Goal: Task Accomplishment & Management: Manage account settings

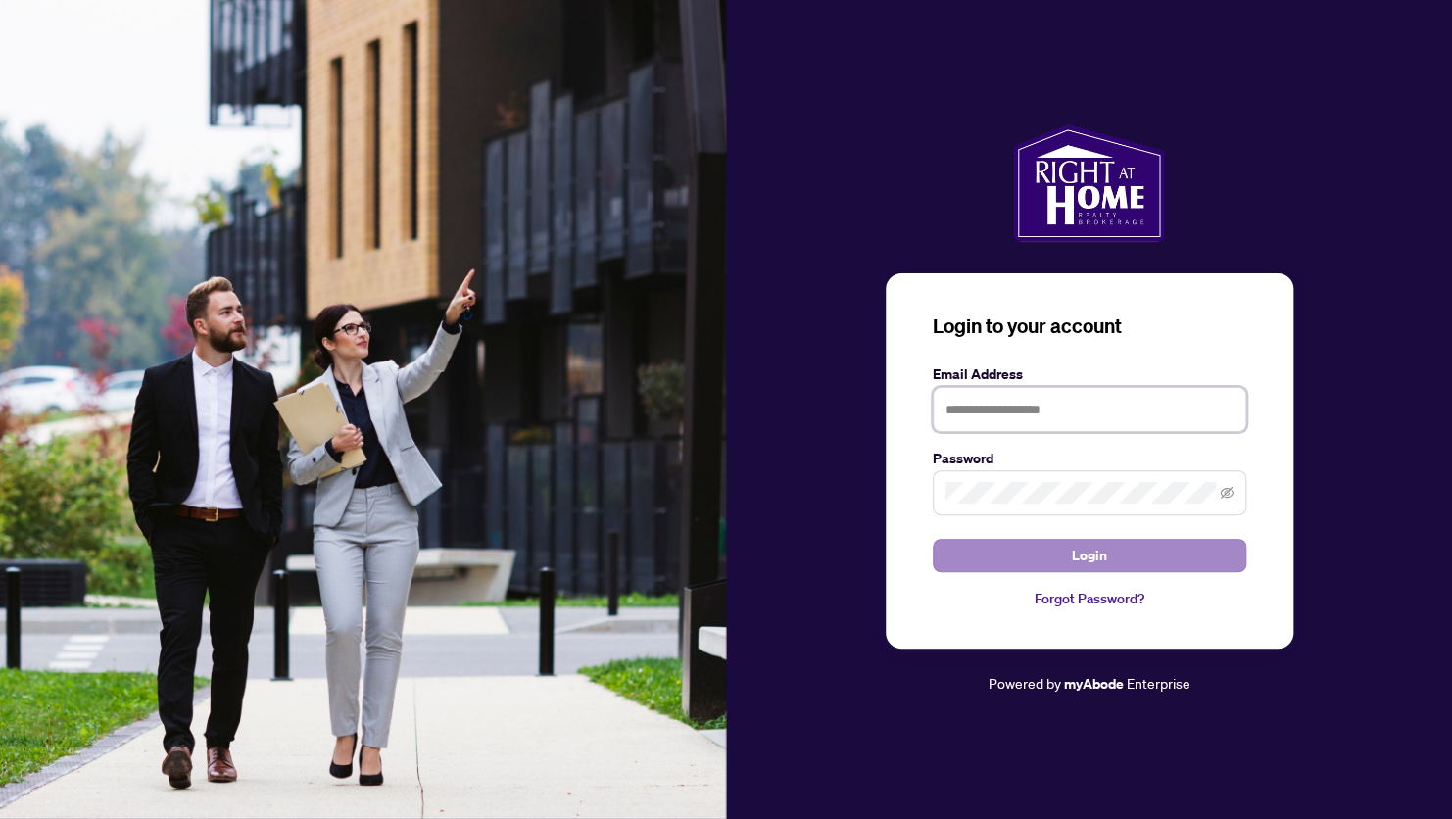
type input "**********"
click at [1096, 557] on span "Login" at bounding box center [1089, 555] width 35 height 31
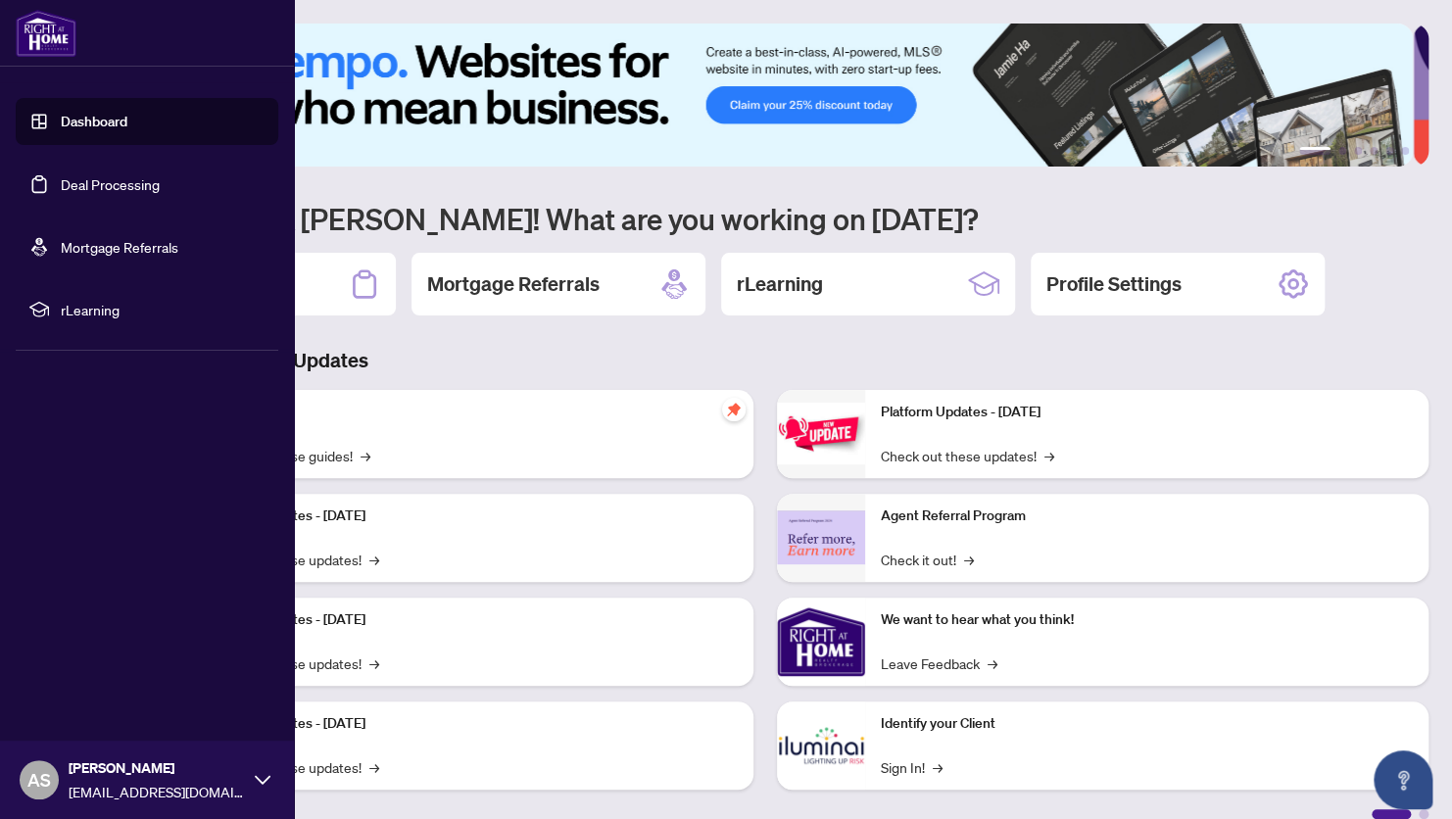
click at [61, 177] on link "Deal Processing" at bounding box center [110, 184] width 99 height 18
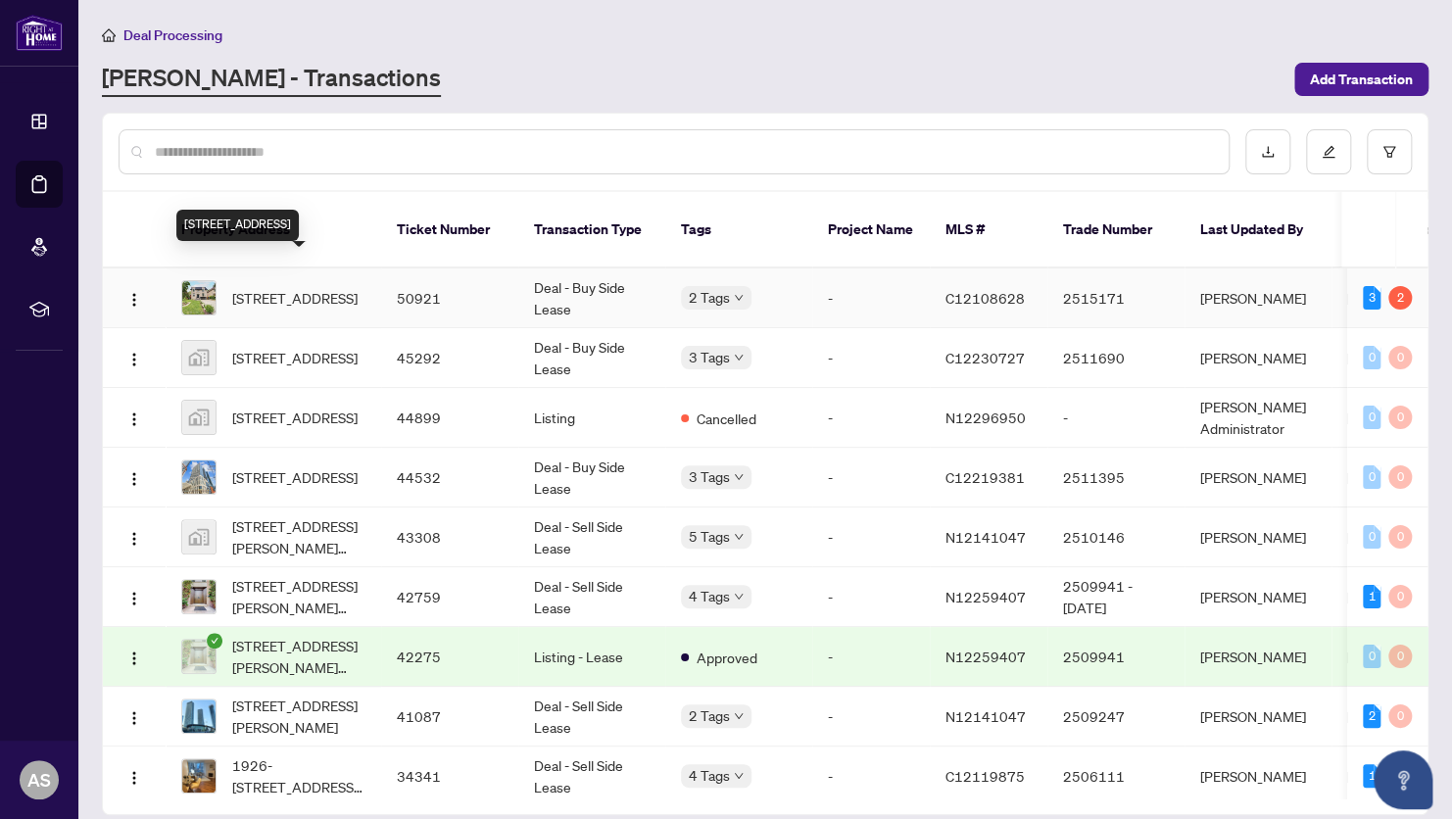
click at [308, 287] on span "[STREET_ADDRESS]" at bounding box center [294, 298] width 125 height 22
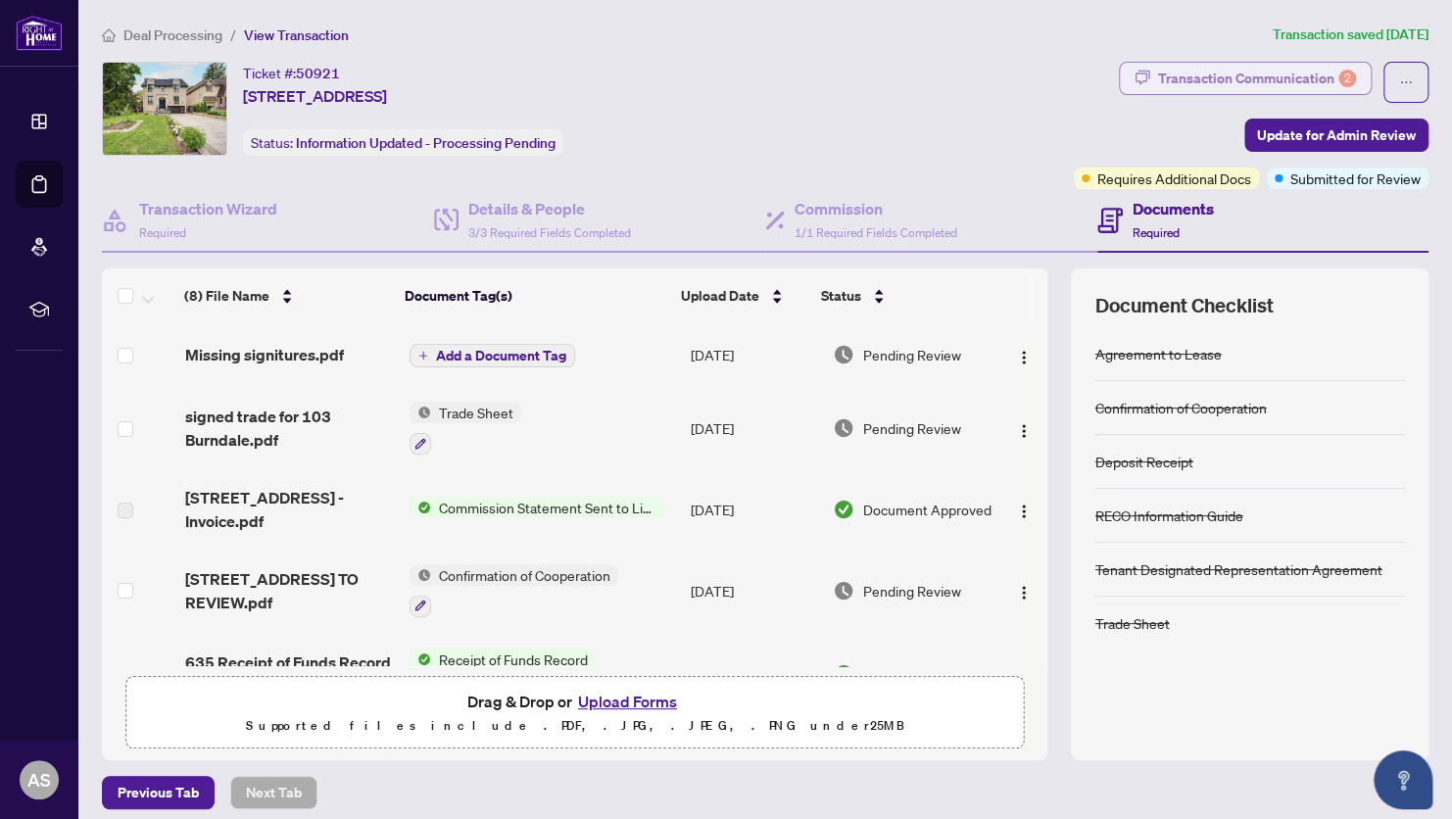
click at [1160, 79] on div "Transaction Communication 2" at bounding box center [1257, 78] width 198 height 31
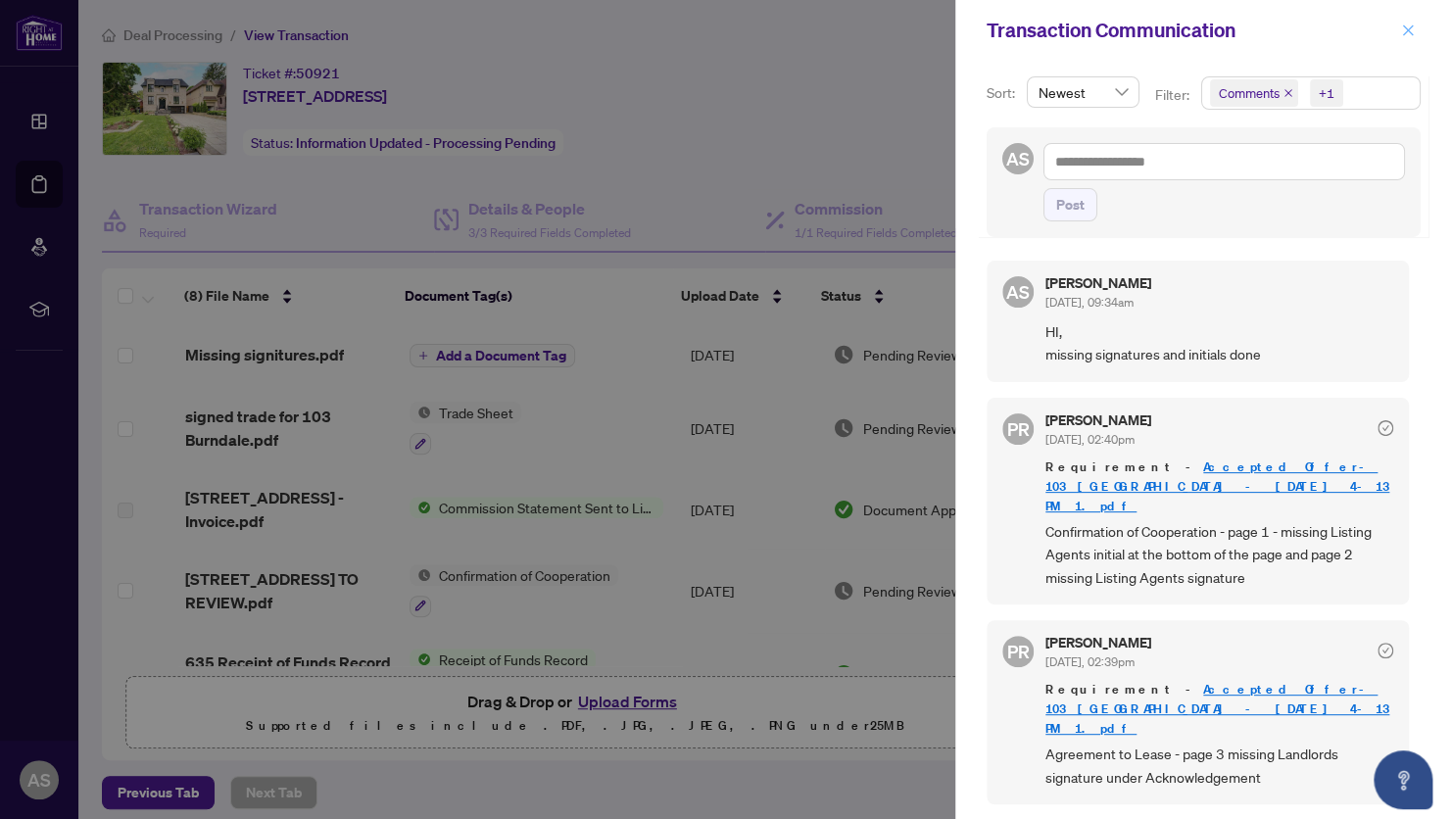
click at [1403, 35] on icon "close" at bounding box center [1408, 29] width 11 height 11
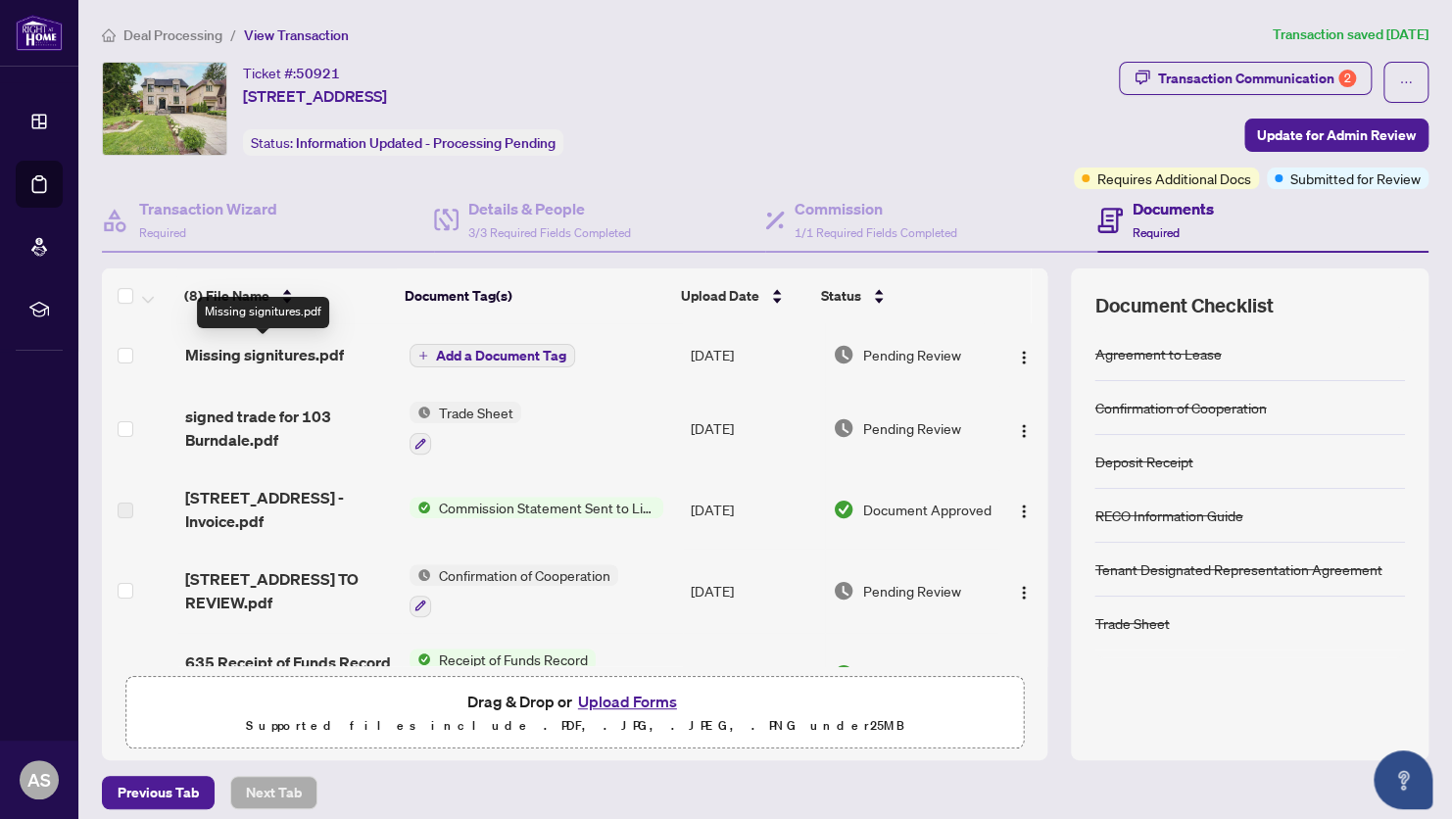
click at [310, 356] on span "Missing signitures.pdf" at bounding box center [264, 355] width 159 height 24
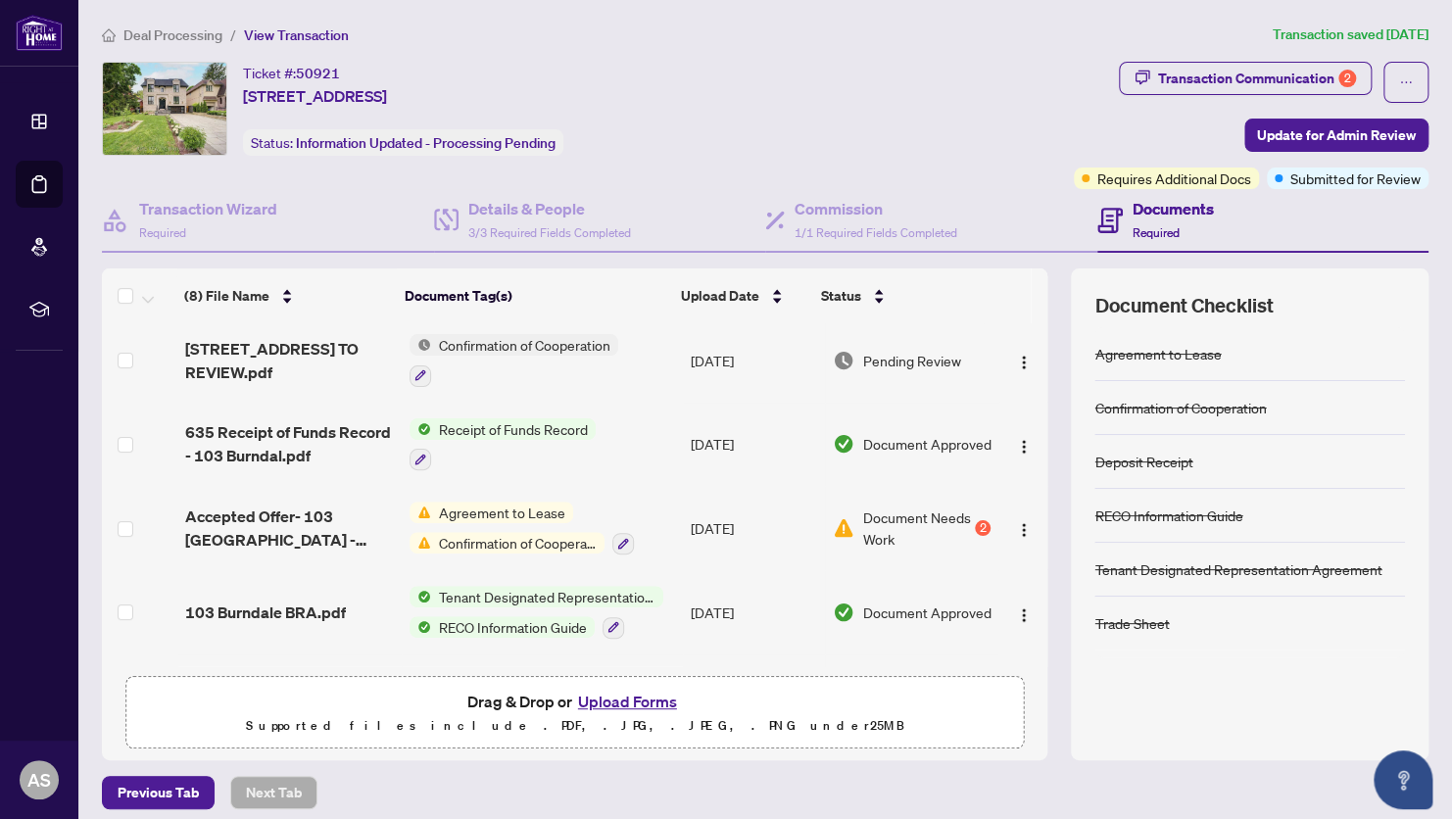
scroll to position [196, 0]
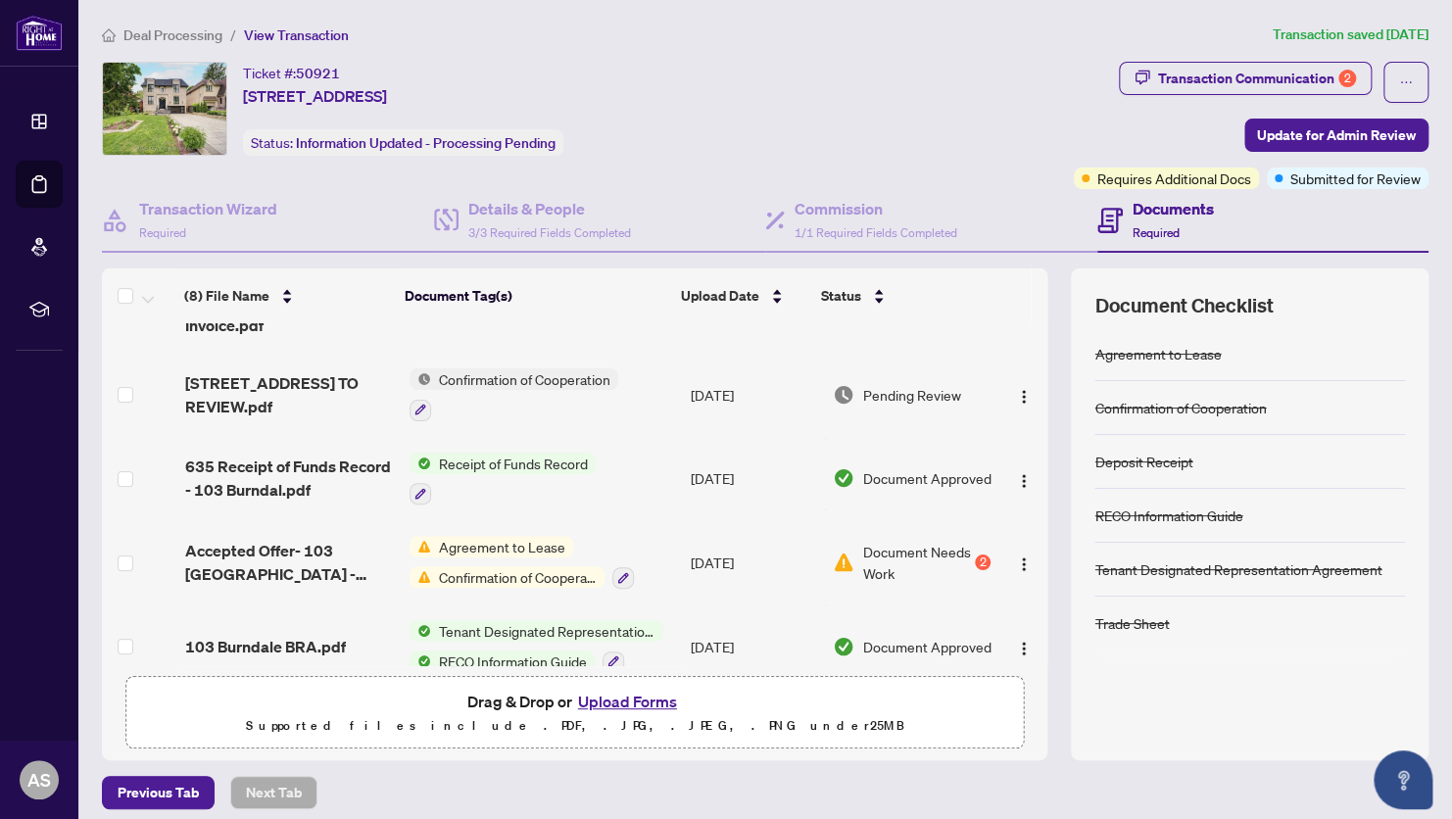
click at [524, 372] on span "Confirmation of Cooperation" at bounding box center [524, 379] width 187 height 22
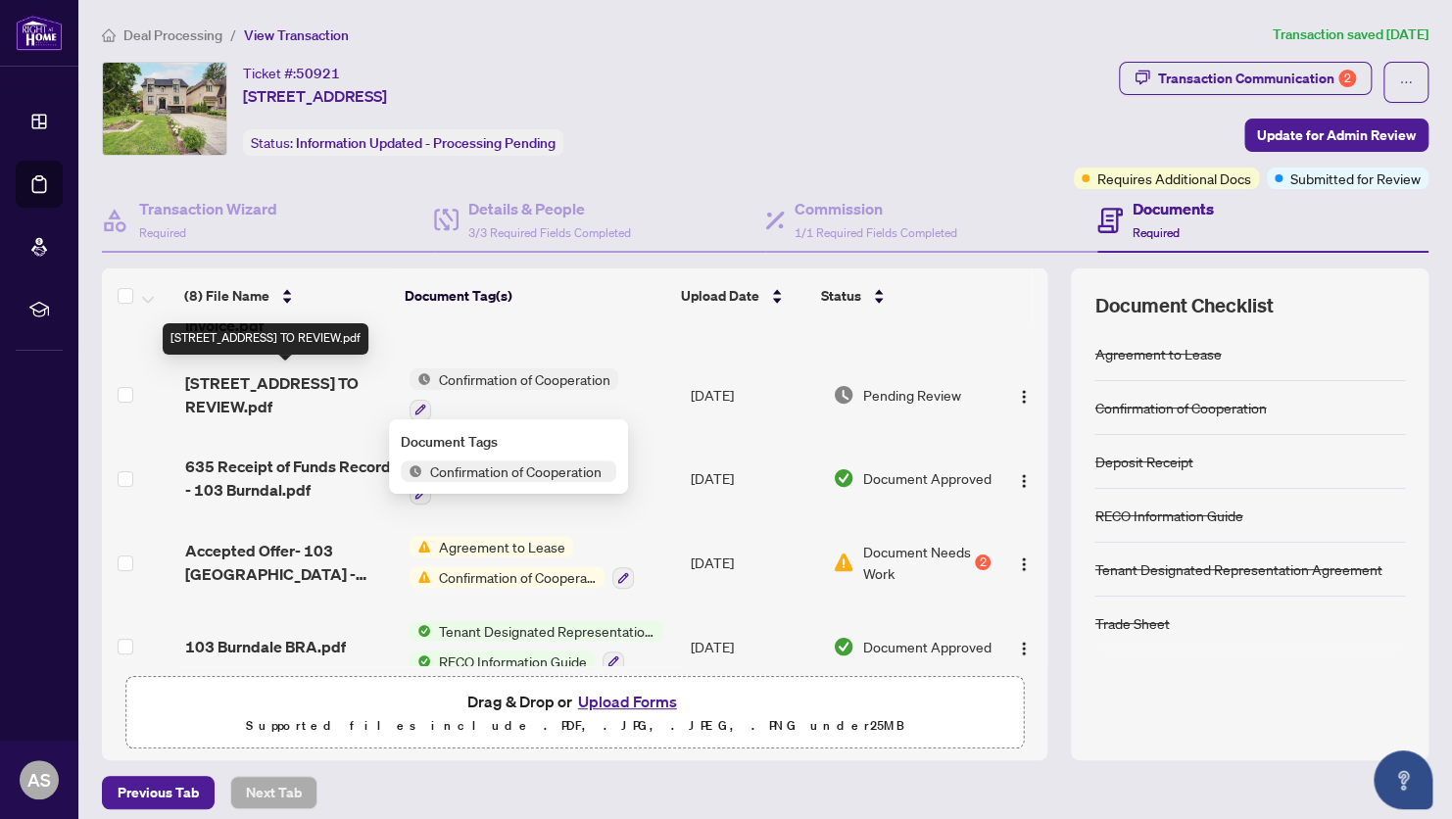
click at [279, 388] on span "[STREET_ADDRESS] TO REVIEW.pdf" at bounding box center [289, 394] width 209 height 47
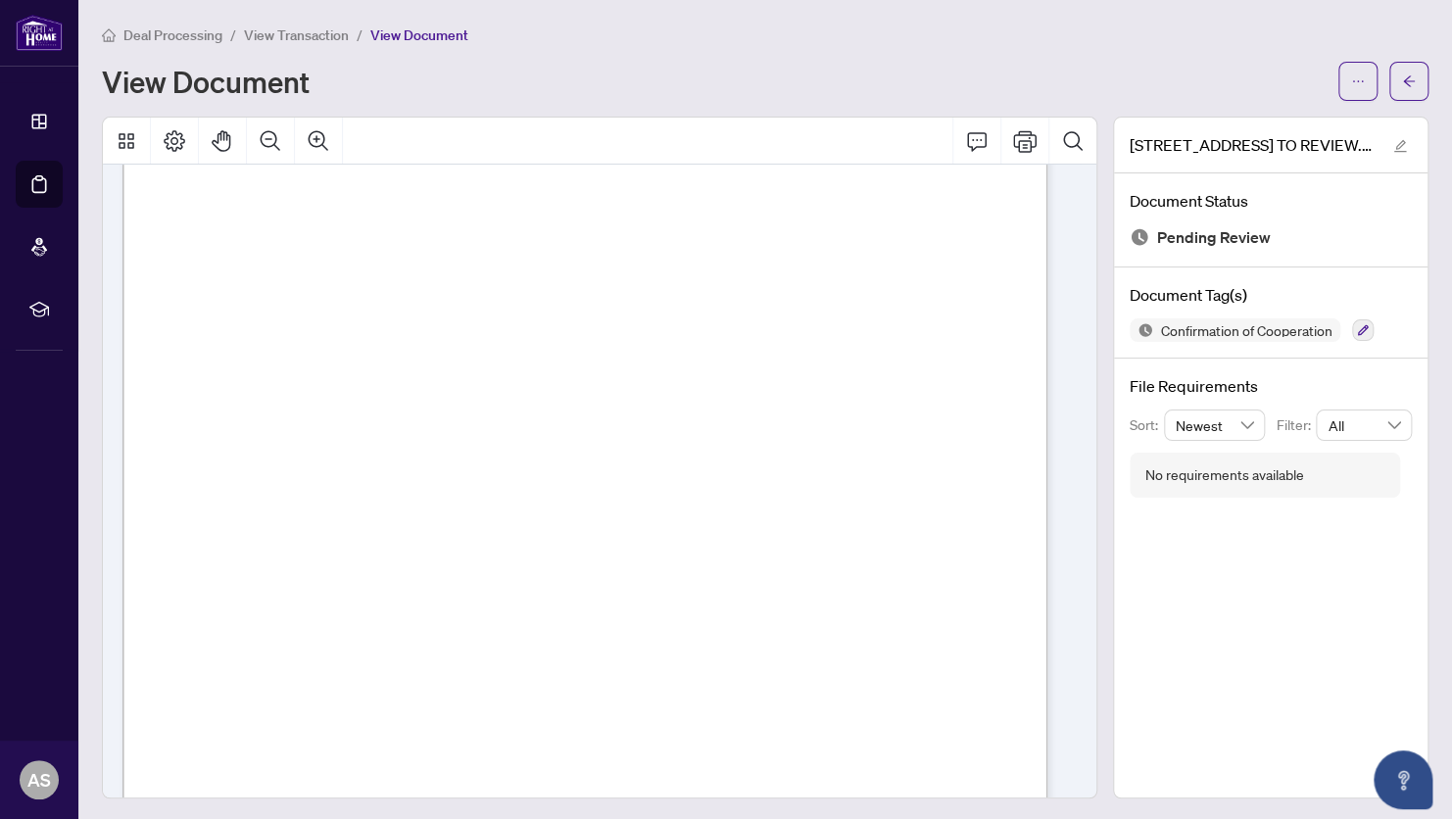
scroll to position [118, 0]
click at [388, 35] on span "View Document" at bounding box center [419, 35] width 98 height 18
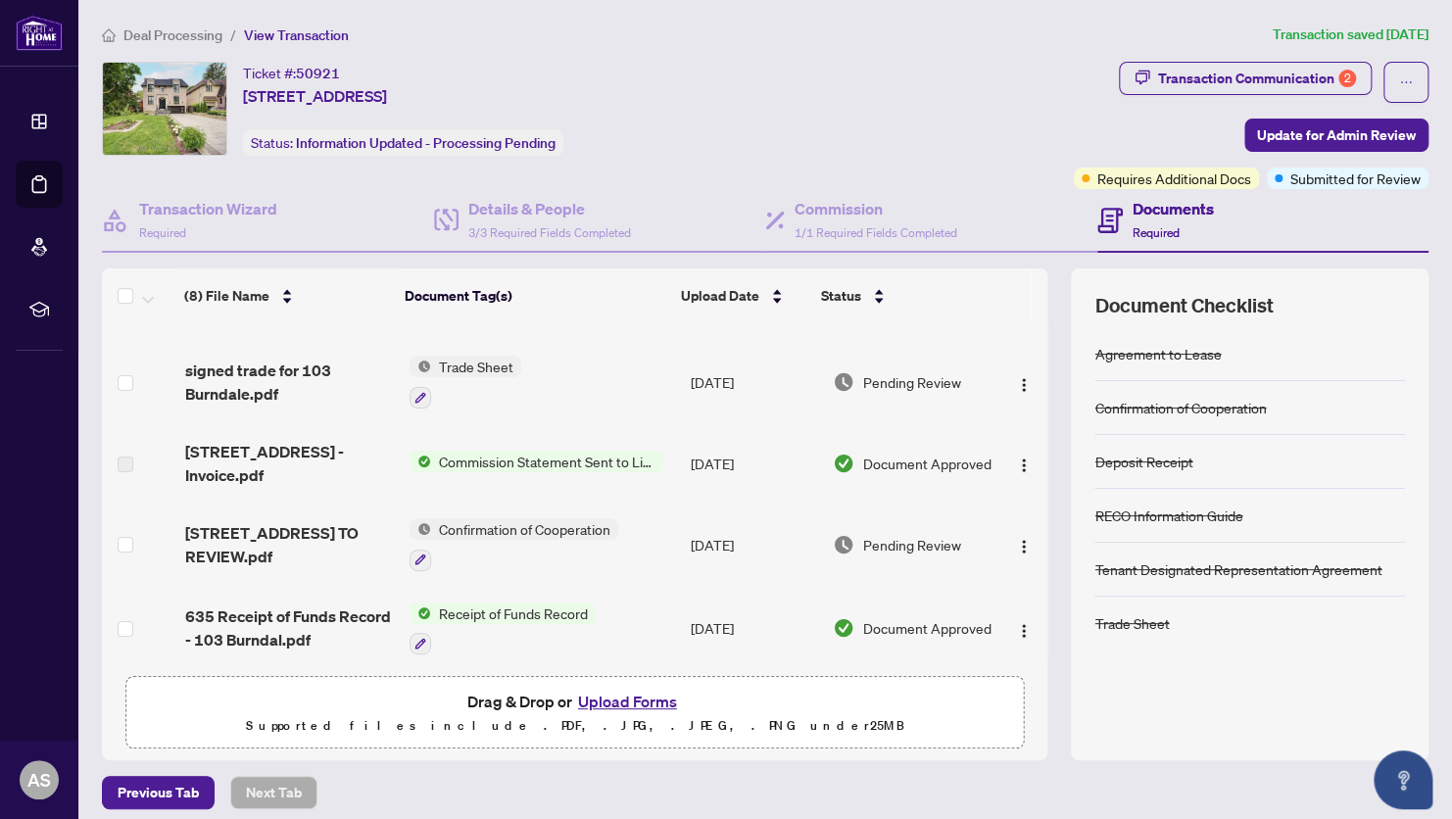
scroll to position [53, 0]
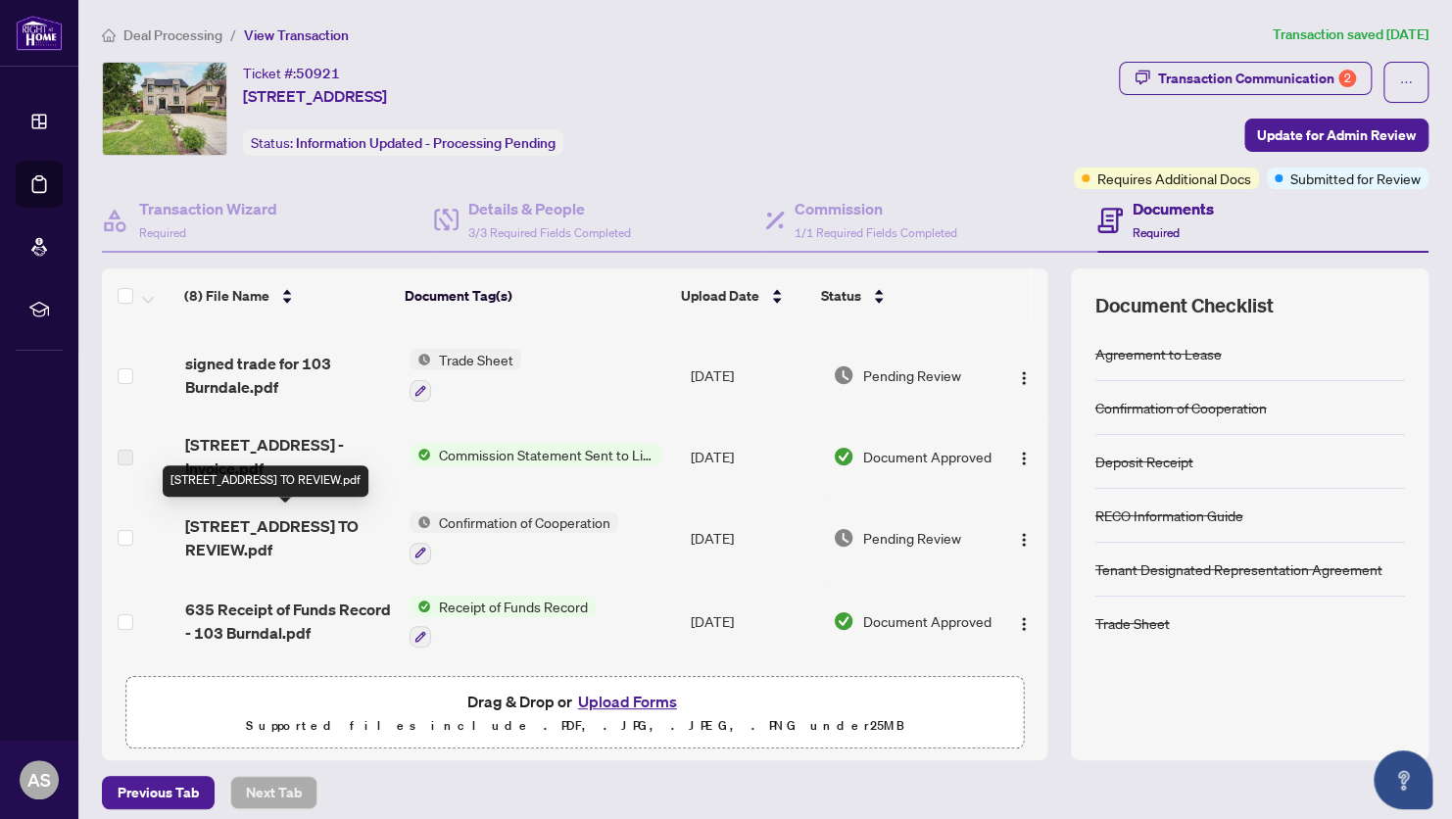
click at [233, 531] on span "[STREET_ADDRESS] TO REVIEW.pdf" at bounding box center [289, 537] width 209 height 47
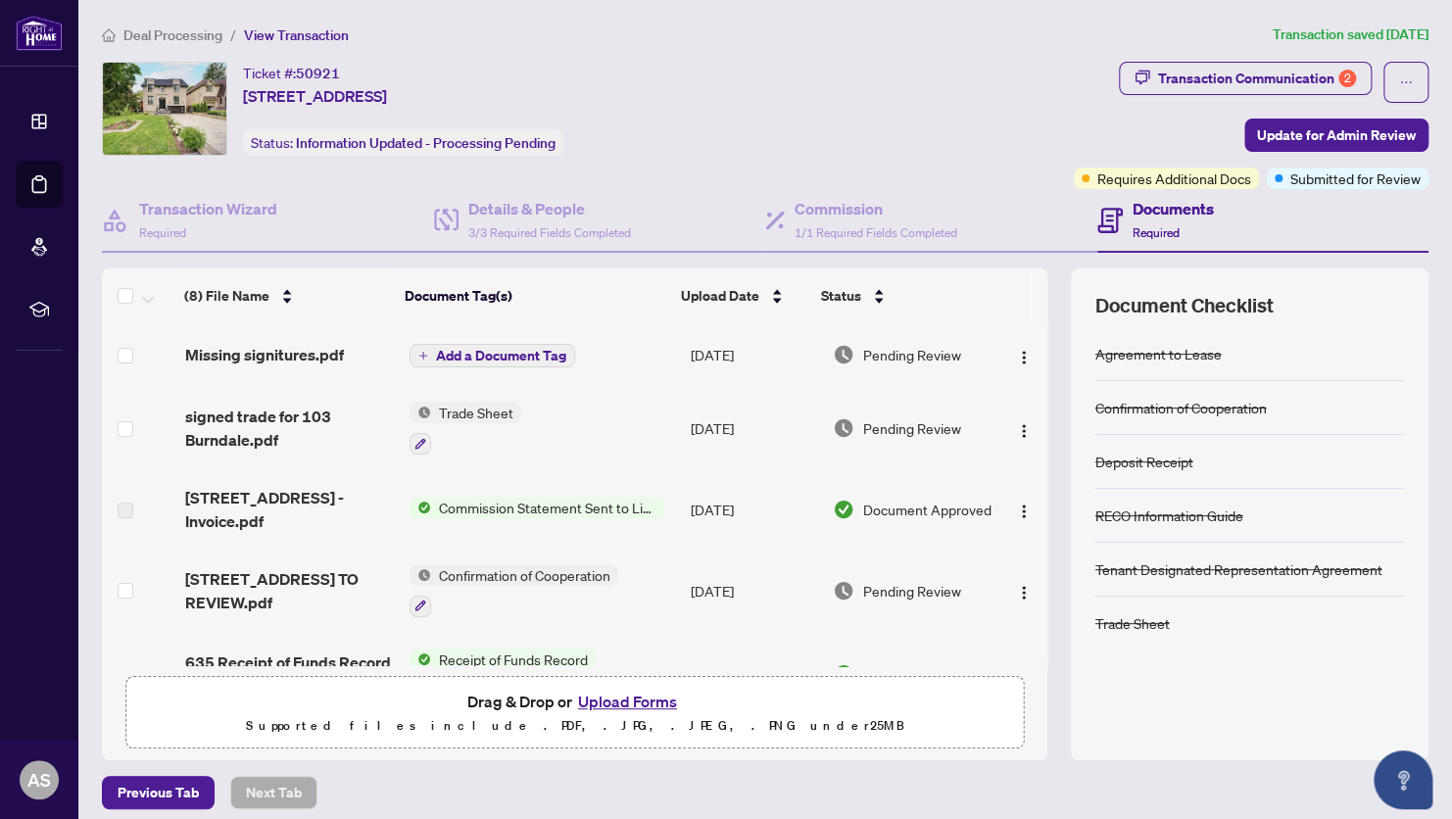
click at [459, 409] on span "Trade Sheet" at bounding box center [476, 413] width 90 height 22
click at [269, 420] on span "signed trade for 103 Burndale.pdf" at bounding box center [289, 428] width 209 height 47
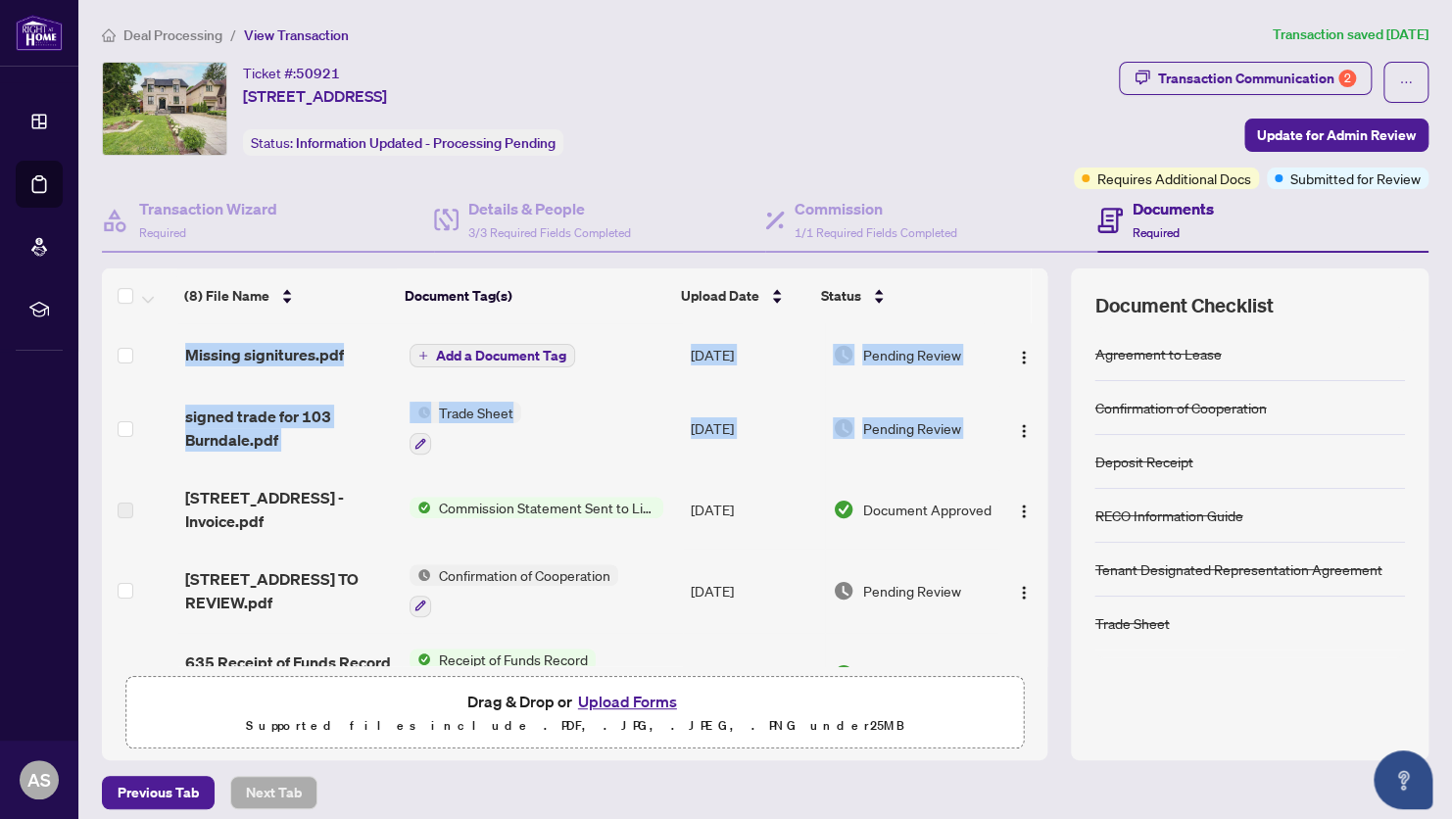
drag, startPoint x: 1024, startPoint y: 408, endPoint x: 1017, endPoint y: 308, distance: 101.2
click at [1017, 308] on div "(8) File Name Document Tag(s) Upload Date Status (8) File Name Document Tag(s) …" at bounding box center [574, 467] width 945 height 398
click at [1401, 81] on icon "ellipsis" at bounding box center [1406, 82] width 11 height 2
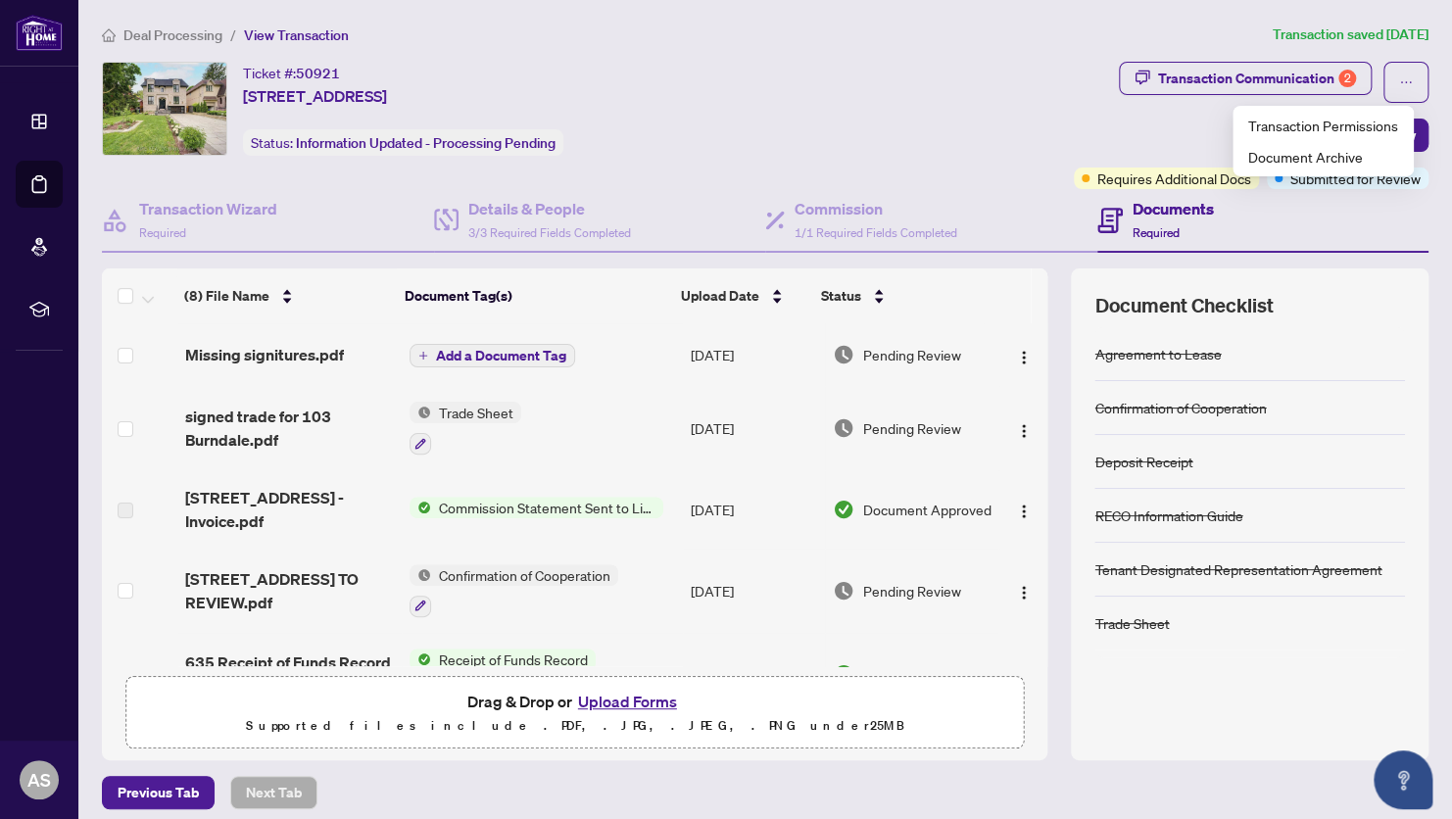
click at [926, 135] on div "Ticket #: 50921 [STREET_ADDRESS] Status: Information Updated - Processing Pendi…" at bounding box center [584, 109] width 964 height 94
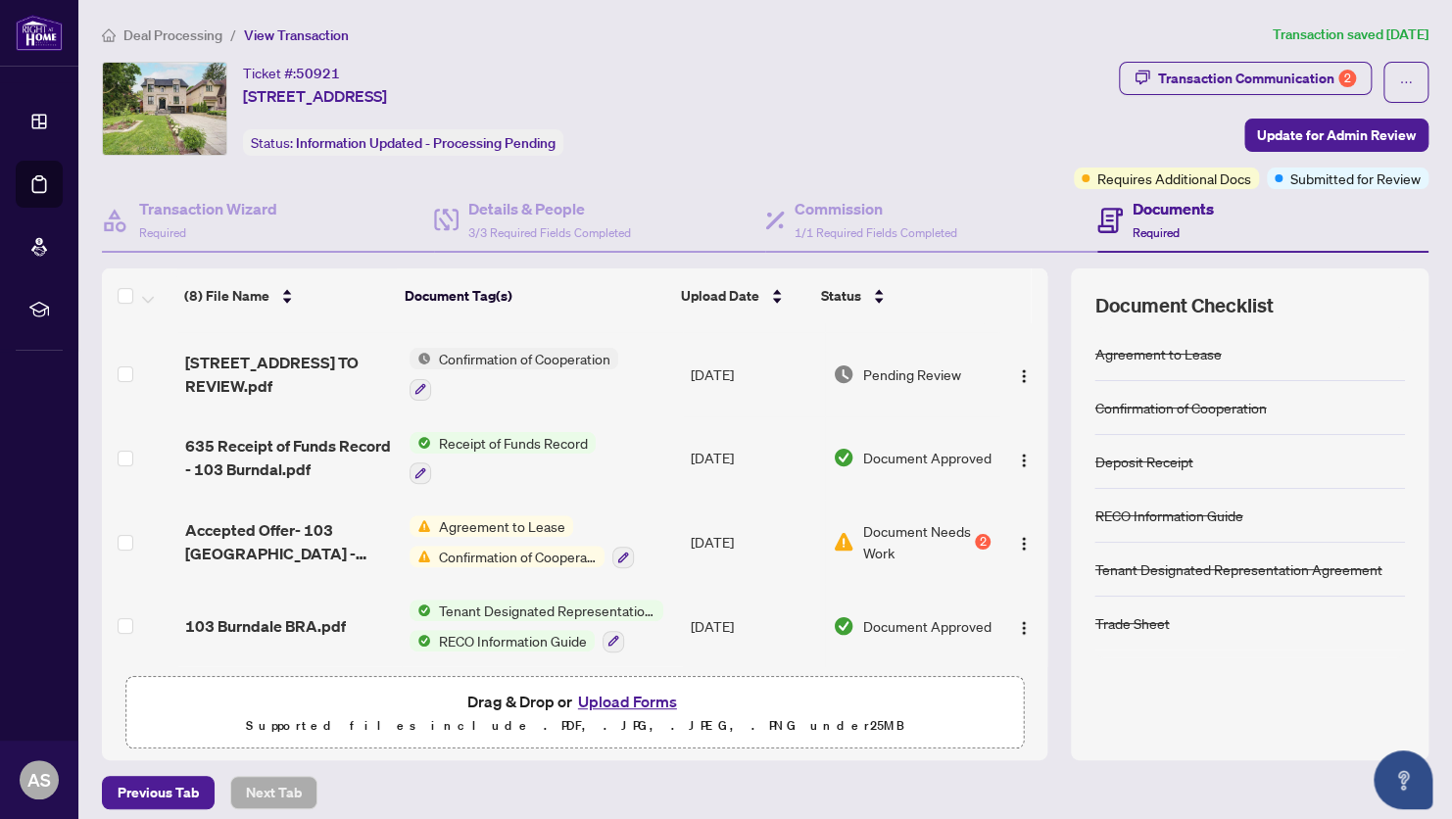
scroll to position [294, 0]
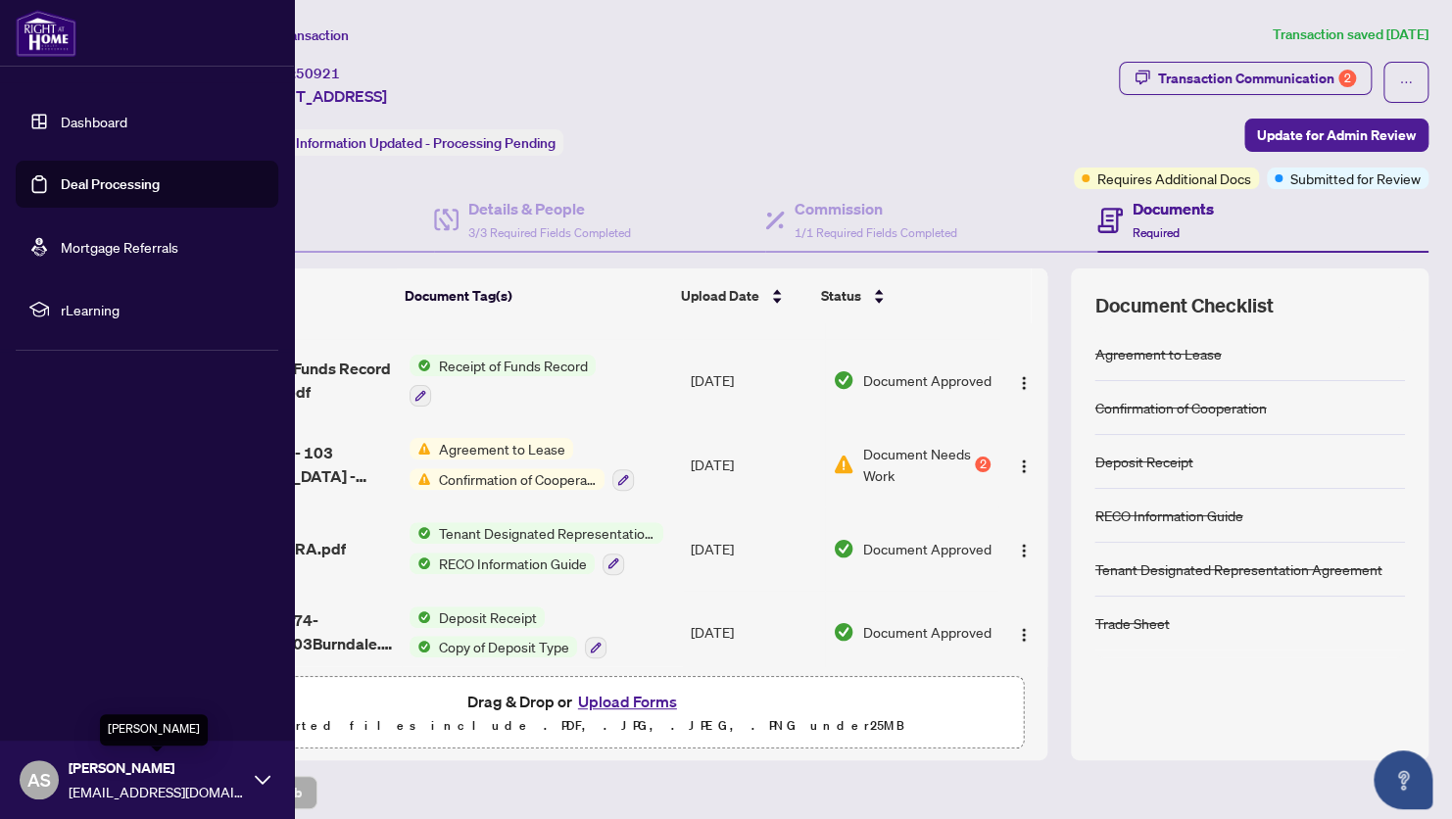
click at [108, 768] on span "[PERSON_NAME]" at bounding box center [157, 768] width 176 height 22
click at [83, 666] on span "Logout" at bounding box center [79, 662] width 44 height 31
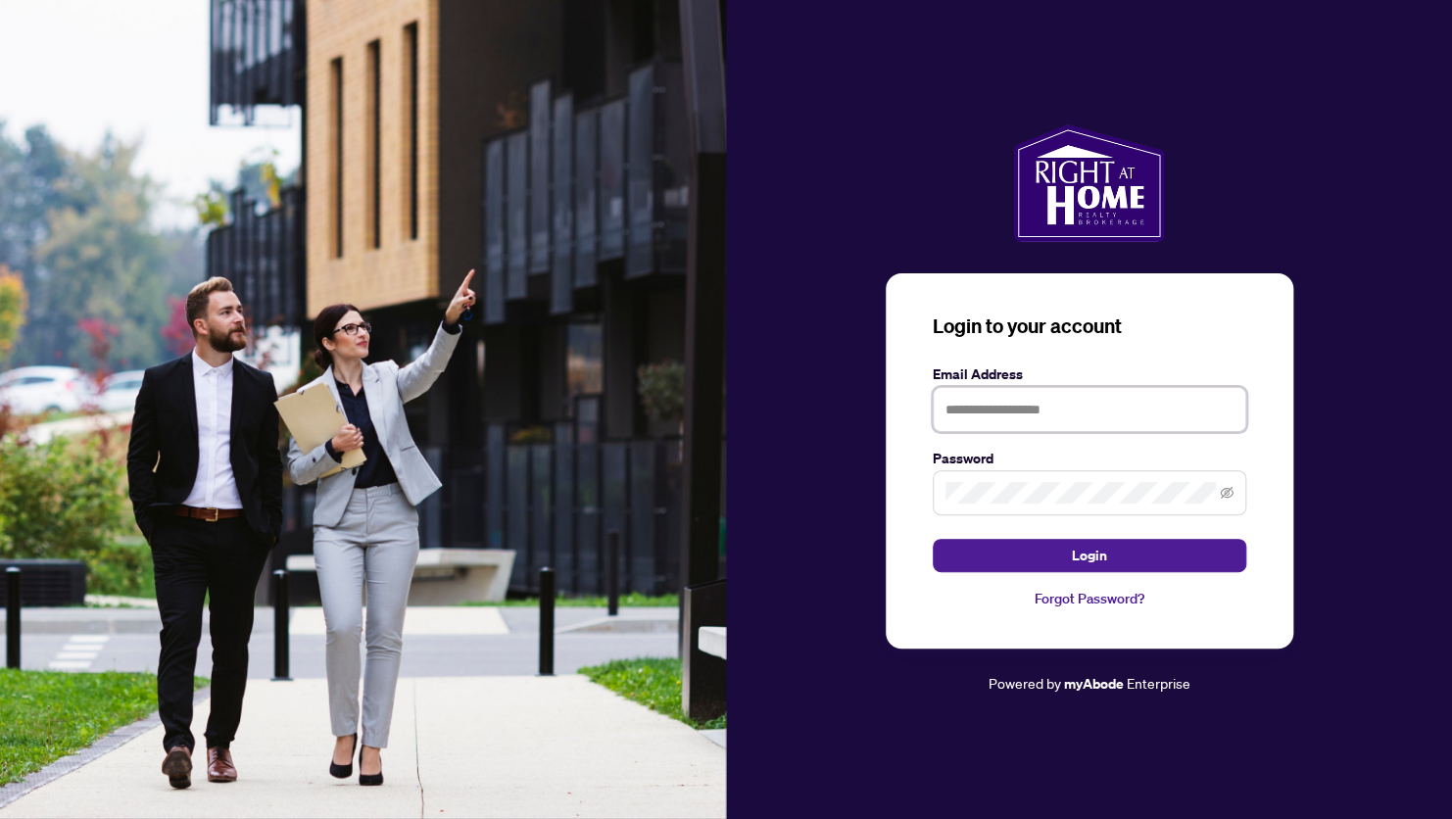
type input "**********"
